Goal: Information Seeking & Learning: Learn about a topic

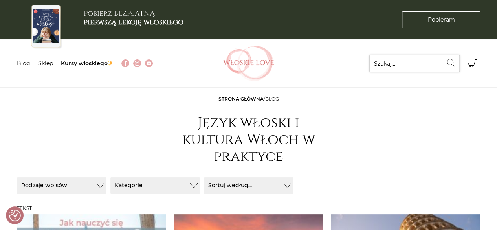
click at [385, 60] on input "Szukaj..." at bounding box center [414, 63] width 90 height 17
type input "rzym"
click at [443, 55] on button "Wyszukaj" at bounding box center [451, 63] width 17 height 16
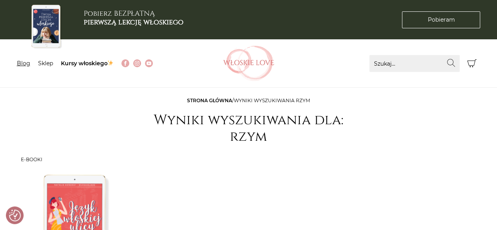
click at [28, 63] on link "Blog" at bounding box center [23, 63] width 13 height 7
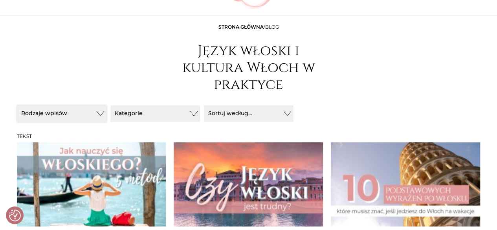
click at [74, 117] on button "Rodzaje wpisów" at bounding box center [62, 113] width 90 height 16
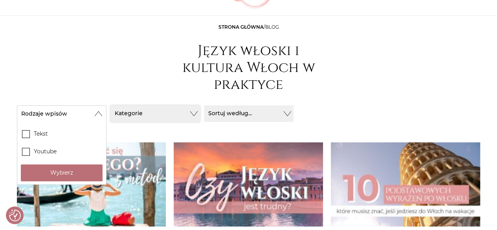
click at [149, 115] on button "Kategorie" at bounding box center [155, 113] width 90 height 16
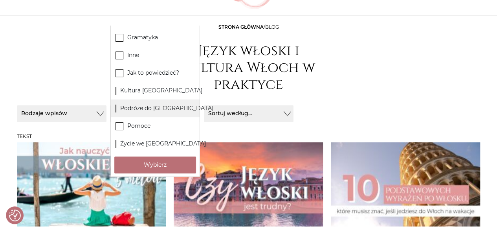
click at [145, 108] on label "Podróże do [GEOGRAPHIC_DATA]" at bounding box center [155, 108] width 89 height 18
click at [0, 0] on input "Podróże do [GEOGRAPHIC_DATA]" at bounding box center [0, 0] width 0 height 0
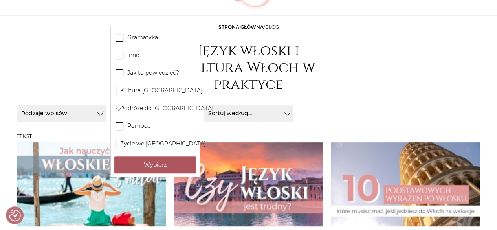
click at [168, 159] on button "Wybierz" at bounding box center [155, 164] width 82 height 17
